Goal: Task Accomplishment & Management: Use online tool/utility

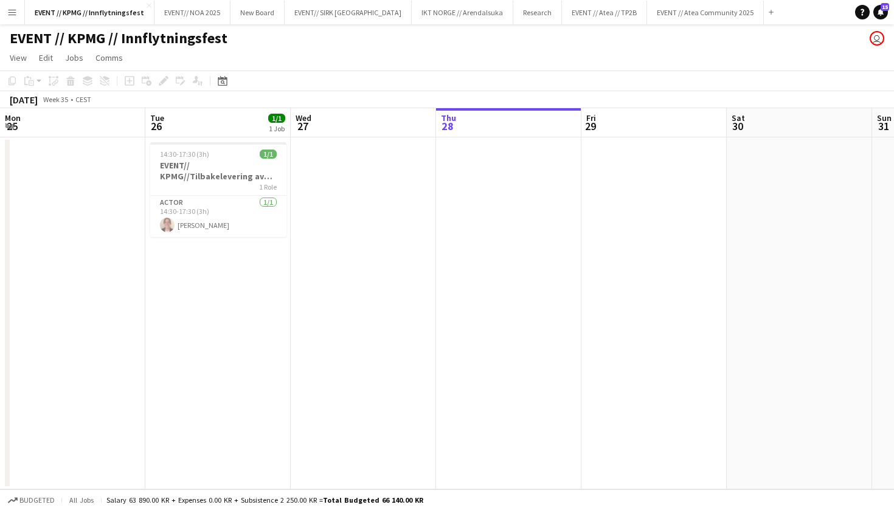
scroll to position [0, 291]
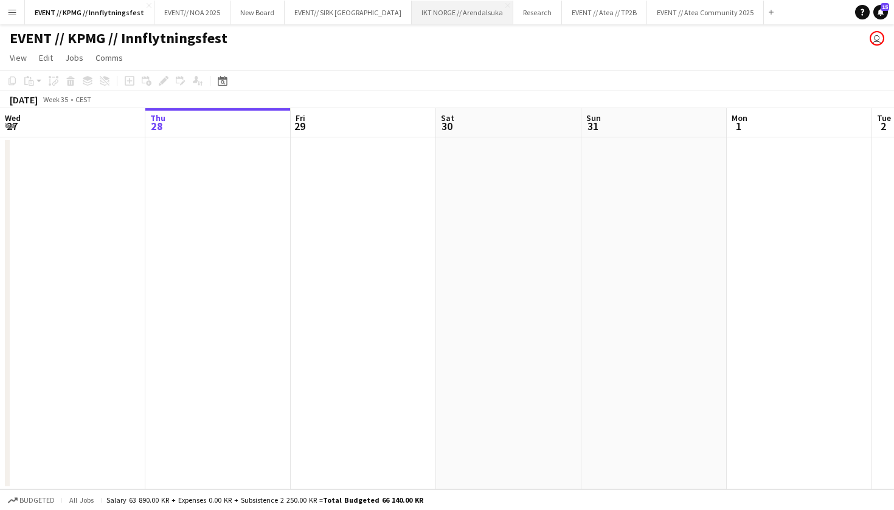
click at [447, 9] on button "IKT NORGE // Arendalsuka Close" at bounding box center [463, 13] width 102 height 24
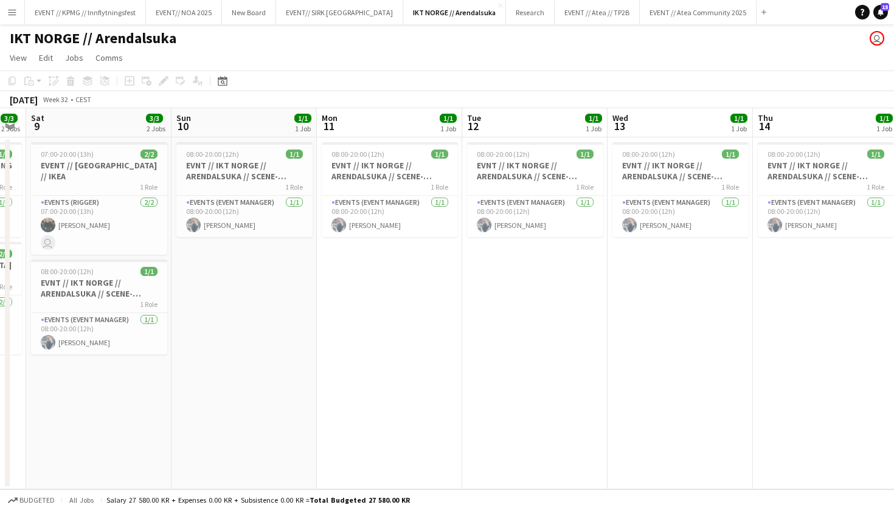
scroll to position [0, 274]
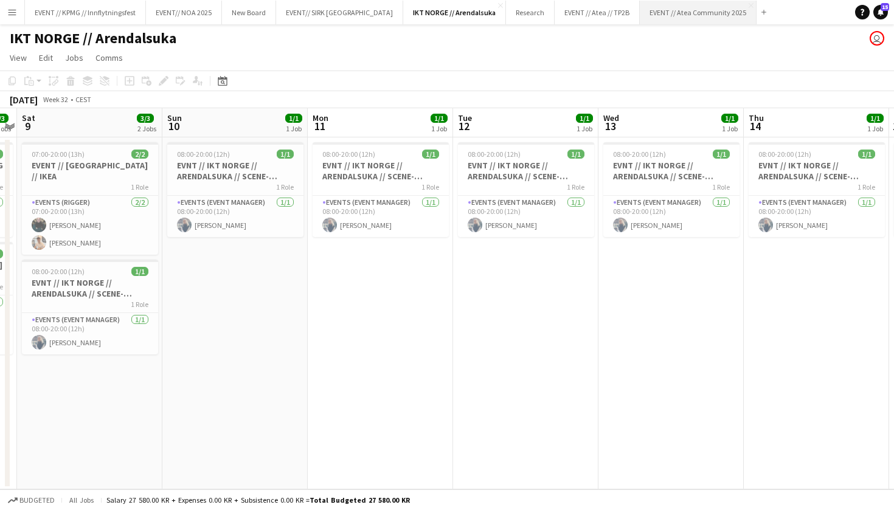
click at [647, 7] on button "EVENT // Atea Community 2025 Close" at bounding box center [698, 13] width 117 height 24
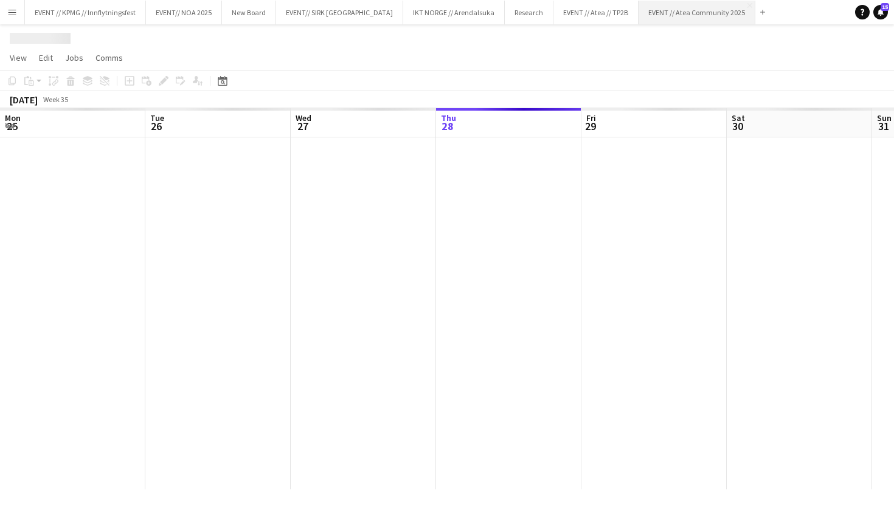
scroll to position [0, 291]
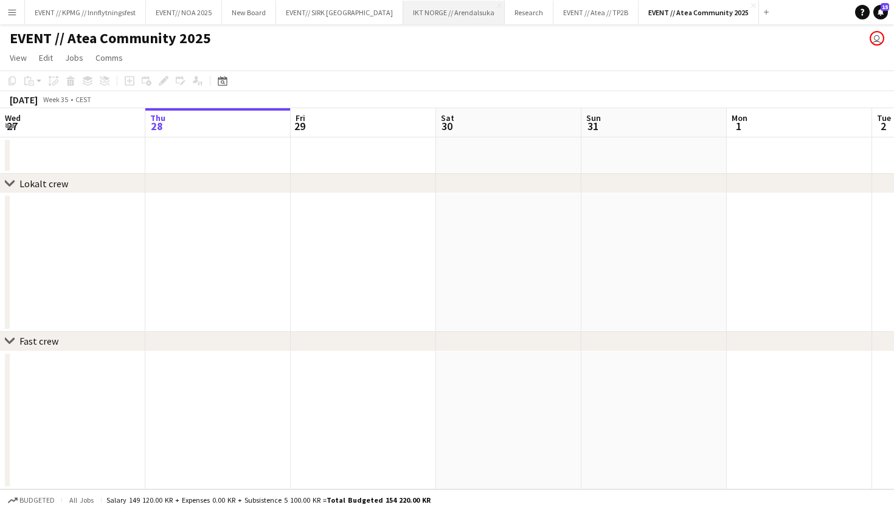
click at [403, 6] on button "IKT NORGE // Arendalsuka Close" at bounding box center [454, 13] width 102 height 24
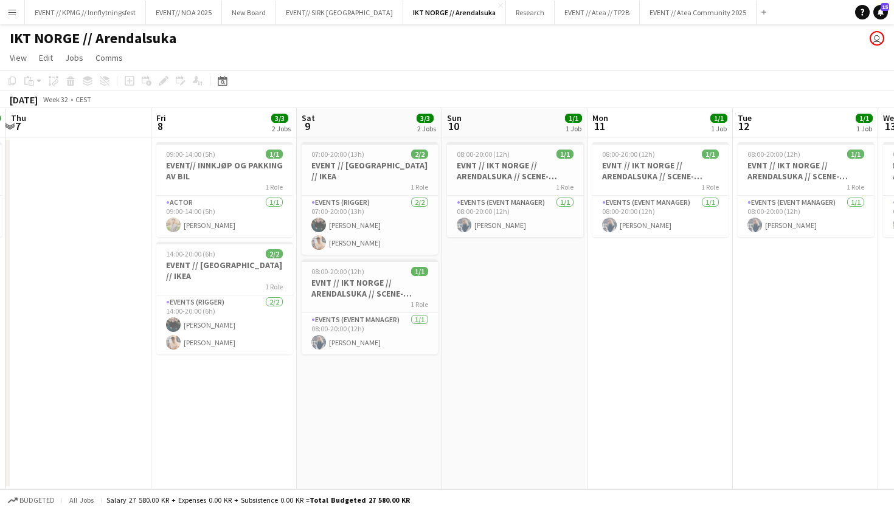
scroll to position [0, 294]
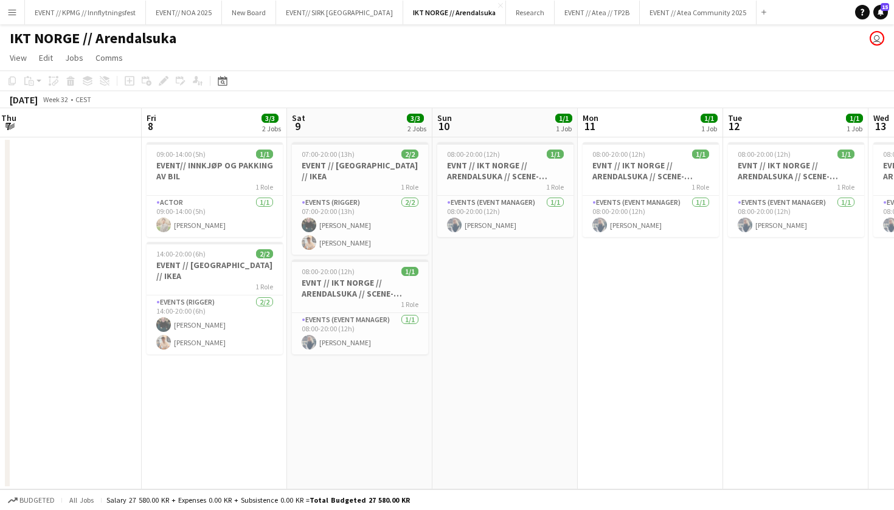
click at [7, 15] on button "Menu" at bounding box center [12, 12] width 24 height 24
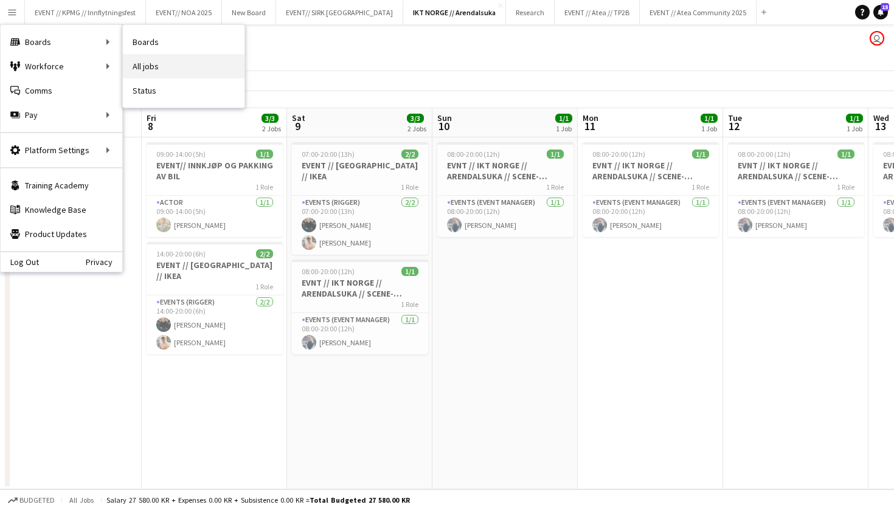
click at [137, 63] on link "All jobs" at bounding box center [184, 66] width 122 height 24
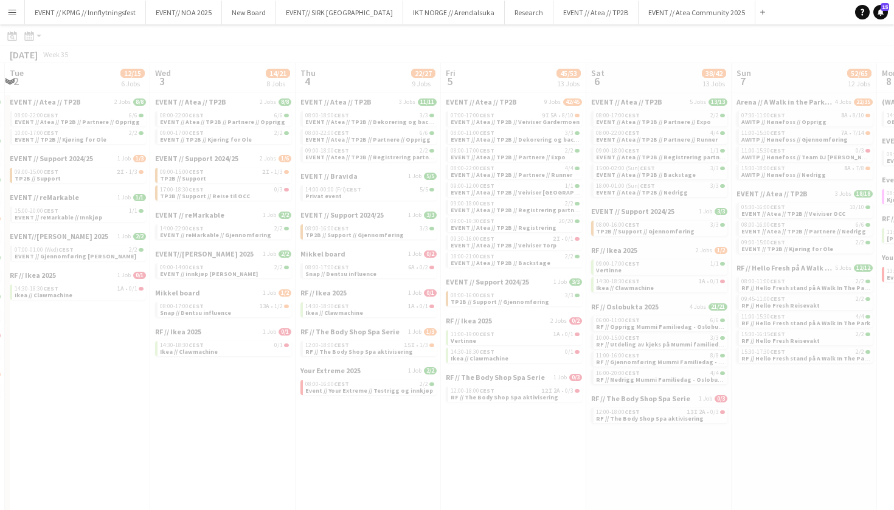
scroll to position [0, 406]
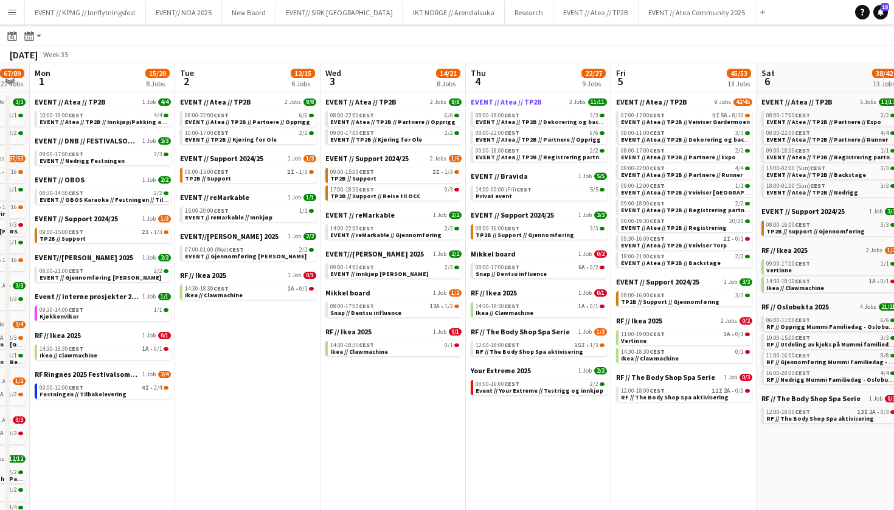
click at [512, 98] on span "EVENT // Atea // TP2B" at bounding box center [506, 101] width 71 height 9
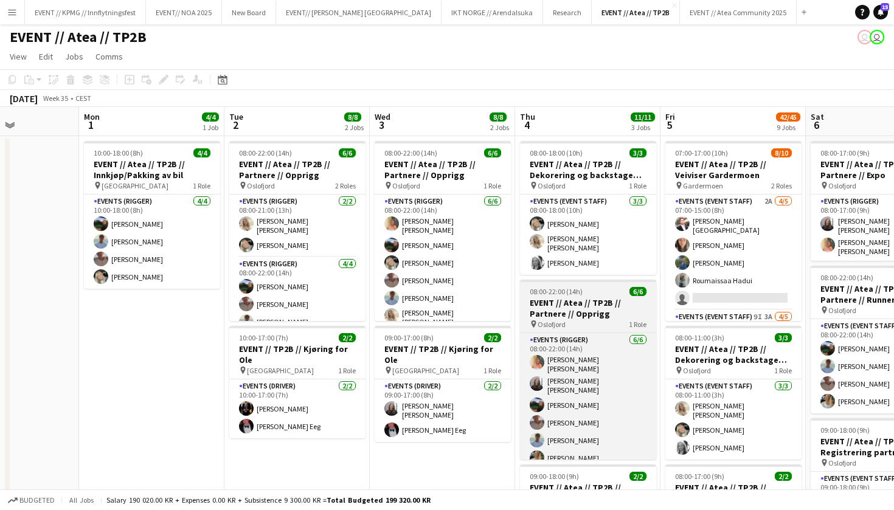
scroll to position [0, 360]
